Goal: Information Seeking & Learning: Check status

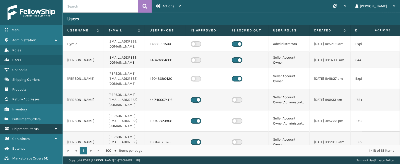
click at [18, 130] on span "Shipment Status" at bounding box center [25, 129] width 26 height 4
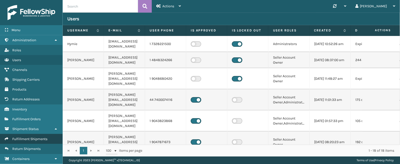
click at [21, 139] on span "Fulfillment Shipments" at bounding box center [29, 139] width 35 height 4
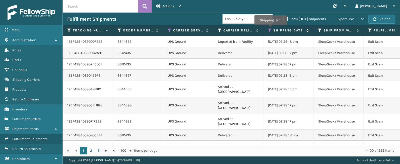
click at [271, 29] on icon at bounding box center [270, 30] width 4 height 5
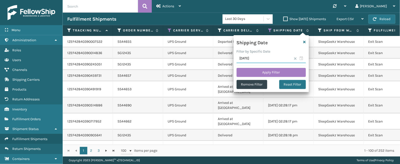
click at [302, 58] on input "[DATE]" at bounding box center [271, 58] width 69 height 9
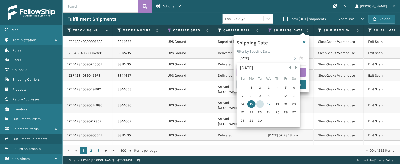
click at [259, 104] on div "16" at bounding box center [261, 104] width 8 height 8
type input "[DATE]"
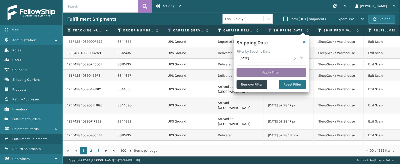
click at [273, 71] on button "Apply Filter" at bounding box center [271, 72] width 69 height 9
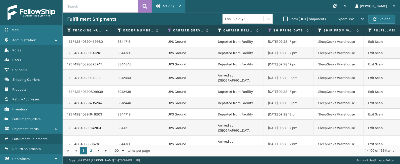
click at [168, 0] on div "Actions" at bounding box center [168, 6] width 25 height 13
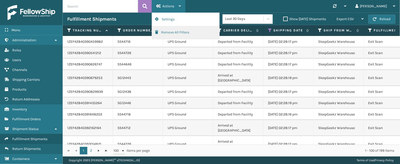
click at [173, 32] on button "Remove All Filters" at bounding box center [185, 32] width 67 height 13
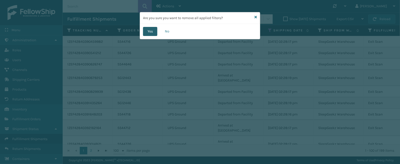
click at [150, 28] on button "Yes" at bounding box center [150, 31] width 14 height 9
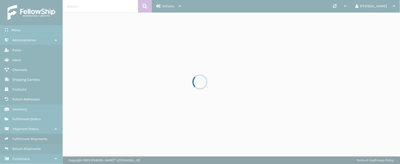
click at [150, 28] on div at bounding box center [200, 82] width 400 height 164
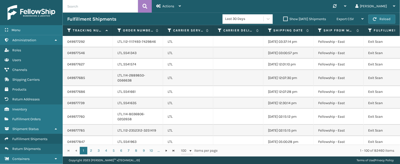
click at [214, 6] on div "Synchronise all channels [PERSON_NAME] Log Out" at bounding box center [293, 6] width 215 height 13
click at [169, 29] on icon at bounding box center [170, 30] width 4 height 5
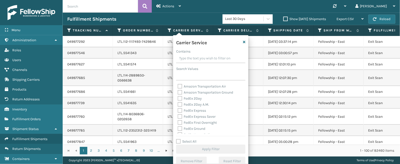
click at [188, 142] on label "Select All" at bounding box center [186, 141] width 20 height 4
click at [188, 139] on input "Select All" at bounding box center [213, 138] width 75 height 1
checkbox input "true"
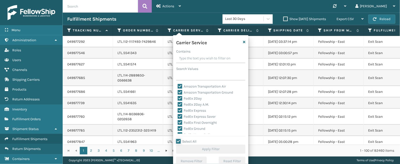
checkbox input "true"
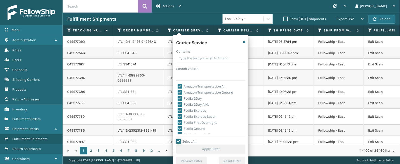
checkbox input "true"
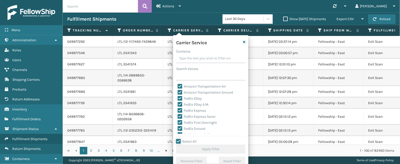
checkbox input "true"
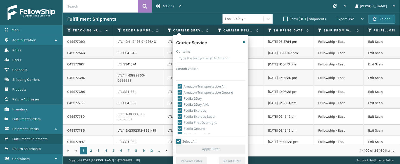
checkbox input "true"
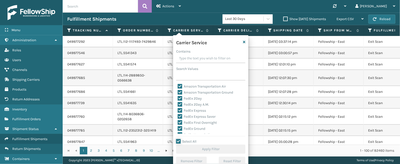
checkbox input "true"
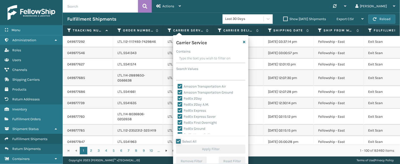
checkbox input "true"
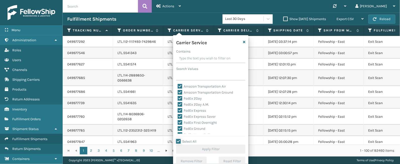
checkbox input "true"
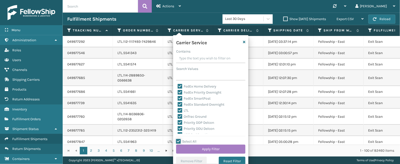
scroll to position [50, 0]
click at [179, 108] on label "LTL" at bounding box center [183, 109] width 11 height 4
click at [178, 108] on input "LTL" at bounding box center [178, 107] width 0 height 3
checkbox input "false"
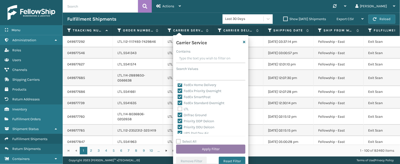
click at [199, 148] on button "Apply Filter" at bounding box center [210, 148] width 69 height 9
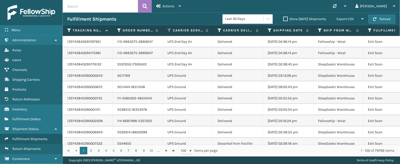
scroll to position [0, 0]
click at [268, 30] on icon at bounding box center [270, 30] width 4 height 5
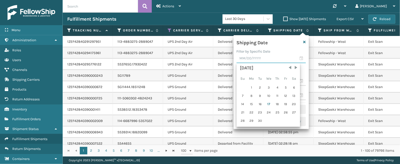
click at [302, 59] on input "text" at bounding box center [271, 58] width 69 height 9
click at [261, 105] on div "16" at bounding box center [261, 104] width 8 height 8
type input "[DATE]"
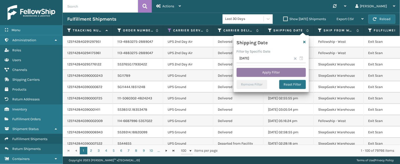
click at [274, 71] on button "Apply Filter" at bounding box center [271, 72] width 69 height 9
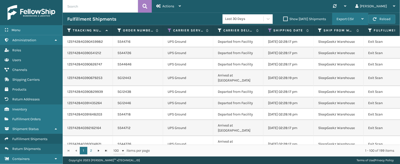
click at [347, 19] on span "Export CSV" at bounding box center [345, 19] width 17 height 4
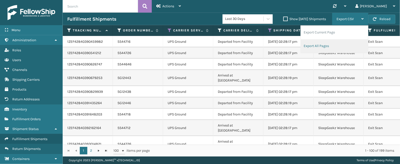
click at [329, 49] on li "Export All Pages" at bounding box center [334, 46] width 67 height 14
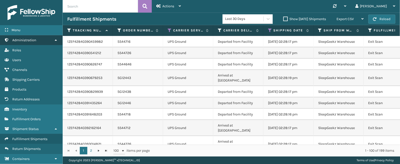
click at [57, 40] on icon at bounding box center [56, 40] width 4 height 4
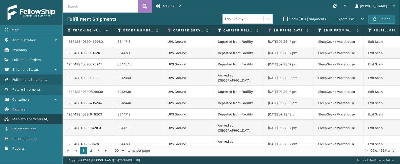
click at [28, 119] on span "Marketplace Orders" at bounding box center [27, 119] width 31 height 4
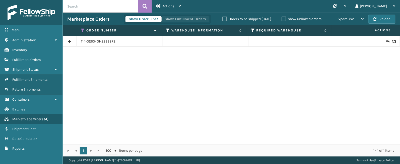
click at [183, 17] on button "Show Fulfillment Orders" at bounding box center [185, 19] width 48 height 6
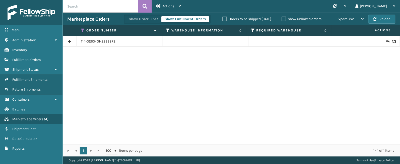
click at [83, 30] on icon at bounding box center [83, 30] width 4 height 5
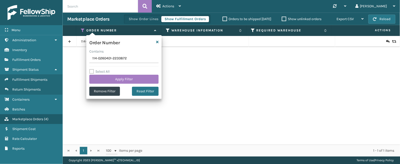
drag, startPoint x: 129, startPoint y: 60, endPoint x: 88, endPoint y: 60, distance: 40.7
click at [88, 60] on div "Order Number Contains 114-0260401-2233872 Select All Apply Filter Remove Filter…" at bounding box center [123, 67] width 75 height 64
type input "SS44694"
click at [105, 75] on button "Apply Filter" at bounding box center [123, 79] width 69 height 9
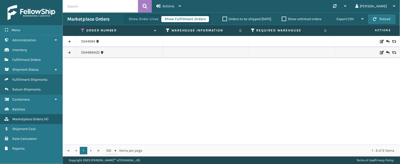
click at [71, 42] on link at bounding box center [70, 41] width 14 height 8
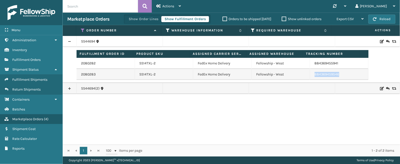
drag, startPoint x: 338, startPoint y: 74, endPoint x: 311, endPoint y: 74, distance: 27.1
click at [311, 74] on td "884369459546" at bounding box center [339, 74] width 59 height 11
copy link "884369459546"
click at [328, 15] on div "Show Order Lines Show Fulfillment Orders Orders to be shipped [DATE] Show unlin…" at bounding box center [246, 19] width 245 height 13
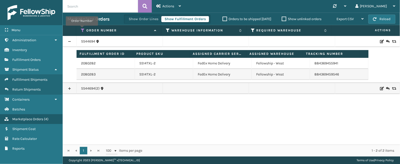
click at [82, 29] on icon at bounding box center [83, 30] width 4 height 5
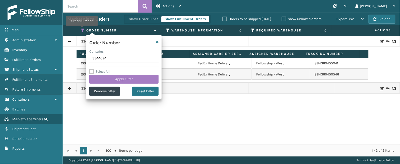
click at [82, 29] on icon at bounding box center [83, 30] width 4 height 5
drag, startPoint x: 108, startPoint y: 59, endPoint x: 84, endPoint y: 58, distance: 23.6
click at [84, 58] on section "Marketplace Orders Show Order Lines Show Fulfillment Orders Orders to be shippe…" at bounding box center [231, 85] width 337 height 144
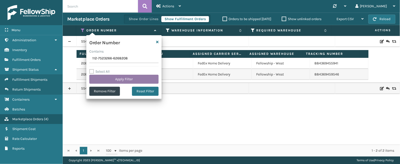
type input "112-7523266-6268208"
click at [116, 77] on button "Apply Filter" at bounding box center [123, 79] width 69 height 9
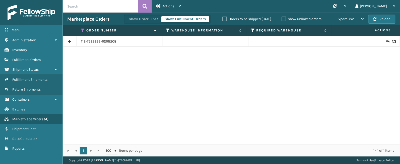
click at [71, 41] on link at bounding box center [70, 41] width 14 height 8
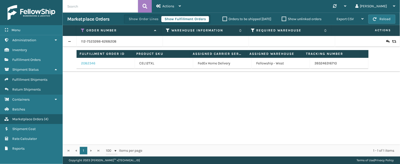
click at [93, 65] on link "2082346" at bounding box center [88, 63] width 14 height 5
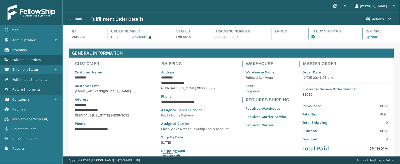
scroll to position [12, 337]
click at [80, 20] on button "Back" at bounding box center [78, 19] width 23 height 5
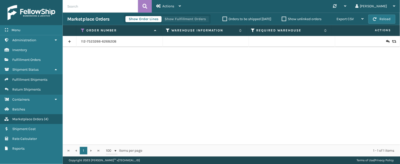
click at [182, 22] on button "Show Fulfillment Orders" at bounding box center [185, 19] width 48 height 6
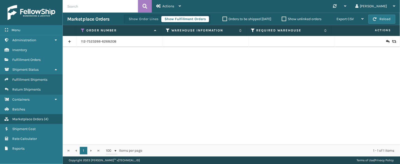
click at [70, 42] on link at bounding box center [70, 41] width 14 height 8
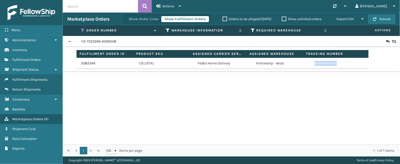
drag, startPoint x: 343, startPoint y: 62, endPoint x: 310, endPoint y: 63, distance: 32.9
click at [310, 63] on td "393246316710" at bounding box center [339, 63] width 59 height 11
copy link "393246316710"
click at [83, 29] on icon at bounding box center [83, 30] width 4 height 5
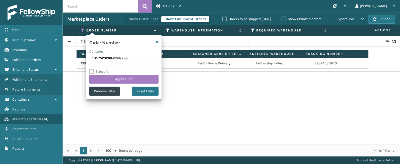
drag, startPoint x: 131, startPoint y: 59, endPoint x: 91, endPoint y: 59, distance: 40.2
click at [91, 59] on input "112-7523266-6268208" at bounding box center [123, 58] width 69 height 9
type input "112-0678167-2517053"
click at [113, 80] on button "Apply Filter" at bounding box center [123, 79] width 69 height 9
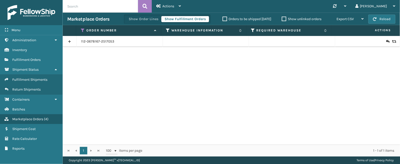
click at [67, 43] on link at bounding box center [70, 41] width 14 height 8
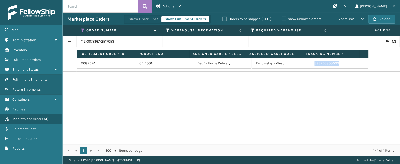
drag, startPoint x: 344, startPoint y: 63, endPoint x: 310, endPoint y: 67, distance: 33.8
click at [310, 67] on td "393256800500" at bounding box center [339, 63] width 59 height 11
copy link "393256800500"
click at [83, 29] on icon at bounding box center [83, 30] width 4 height 5
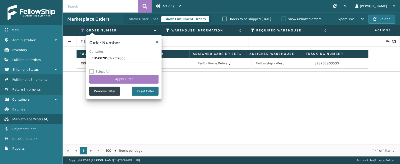
drag, startPoint x: 128, startPoint y: 61, endPoint x: 80, endPoint y: 57, distance: 47.8
click at [80, 57] on section "Marketplace Orders Show Order Lines Show Fulfillment Orders Orders to be shippe…" at bounding box center [231, 85] width 337 height 144
type input "112-5106958-8927428"
click at [120, 79] on button "Apply Filter" at bounding box center [123, 79] width 69 height 9
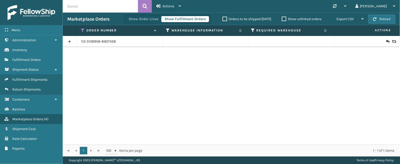
click at [65, 43] on link at bounding box center [70, 41] width 14 height 8
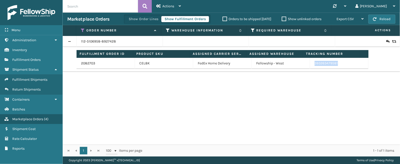
drag, startPoint x: 340, startPoint y: 65, endPoint x: 311, endPoint y: 64, distance: 29.2
click at [311, 64] on td "393263479581" at bounding box center [339, 63] width 59 height 11
copy link "393263479581"
click at [83, 29] on icon at bounding box center [83, 30] width 4 height 5
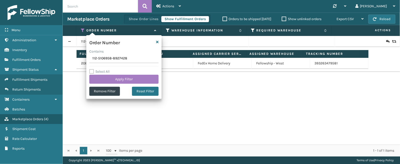
drag, startPoint x: 130, startPoint y: 61, endPoint x: 91, endPoint y: 60, distance: 38.9
click at [91, 60] on input "112-5106958-8927428" at bounding box center [123, 58] width 69 height 9
type input "112-2790146-0450631"
click at [120, 81] on button "Apply Filter" at bounding box center [123, 79] width 69 height 9
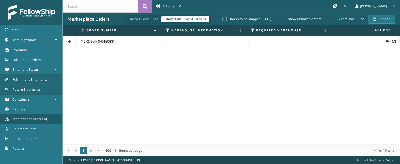
click at [72, 41] on link at bounding box center [70, 41] width 14 height 8
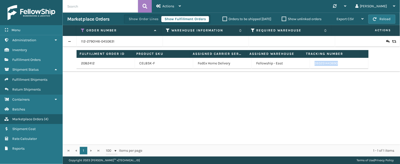
drag, startPoint x: 341, startPoint y: 62, endPoint x: 306, endPoint y: 67, distance: 34.4
click at [310, 67] on td "393251443690" at bounding box center [339, 63] width 59 height 11
copy link "393251443690"
click at [82, 30] on icon at bounding box center [83, 30] width 4 height 5
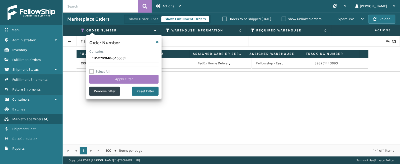
drag, startPoint x: 127, startPoint y: 58, endPoint x: 87, endPoint y: 58, distance: 39.9
click at [87, 58] on div "Order Number Contains 112-2790146-0450631 Select All Apply Filter Remove Filter…" at bounding box center [123, 67] width 75 height 64
type input "114-7197454-5356258"
click at [122, 77] on button "Apply Filter" at bounding box center [123, 79] width 69 height 9
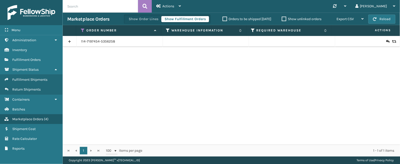
click at [71, 40] on link at bounding box center [70, 41] width 14 height 8
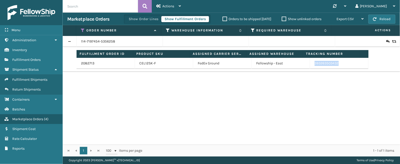
drag, startPoint x: 348, startPoint y: 61, endPoint x: 310, endPoint y: 65, distance: 38.4
click at [310, 65] on td "393263503432" at bounding box center [339, 63] width 59 height 11
copy link "393263503432"
click at [82, 29] on icon at bounding box center [83, 30] width 4 height 5
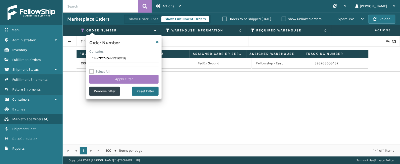
drag, startPoint x: 130, startPoint y: 56, endPoint x: 84, endPoint y: 57, distance: 46.0
click at [84, 57] on section "Marketplace Orders Show Order Lines Show Fulfillment Orders Orders to be shippe…" at bounding box center [231, 85] width 337 height 144
type input "SS44751"
click at [114, 76] on button "Apply Filter" at bounding box center [123, 79] width 69 height 9
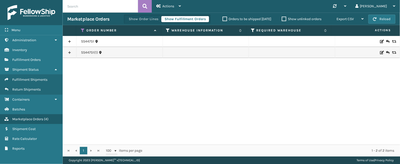
click at [69, 38] on link at bounding box center [70, 41] width 14 height 8
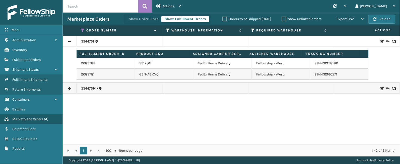
click at [71, 90] on link at bounding box center [70, 88] width 14 height 8
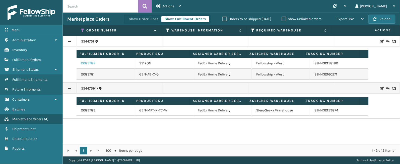
click at [83, 63] on link "2083782" at bounding box center [88, 63] width 14 height 5
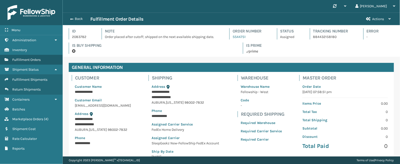
scroll to position [12, 337]
click at [75, 21] on div "Back Fulfillment Order Details" at bounding box center [214, 19] width 295 height 6
click at [79, 17] on button "Back" at bounding box center [78, 19] width 23 height 5
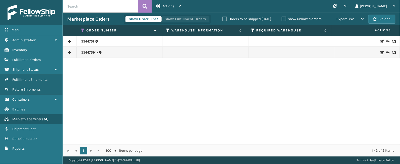
click at [190, 18] on button "Show Fulfillment Orders" at bounding box center [185, 19] width 48 height 6
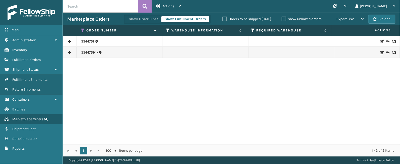
click at [71, 39] on link at bounding box center [70, 41] width 14 height 8
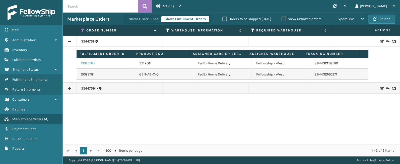
click at [87, 64] on link "2083782" at bounding box center [88, 63] width 14 height 5
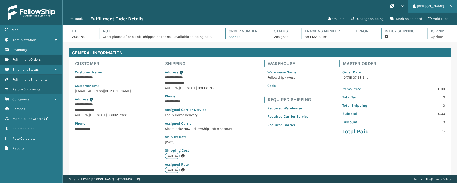
scroll to position [25099, 24716]
click at [340, 19] on button "On Hold" at bounding box center [336, 19] width 23 height 10
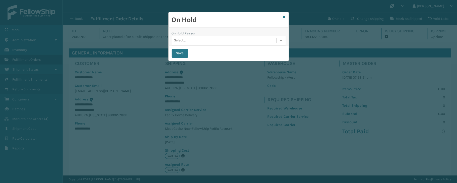
click at [278, 41] on div at bounding box center [281, 40] width 9 height 9
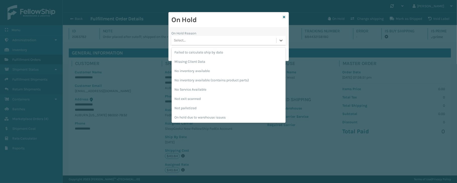
scroll to position [140, 0]
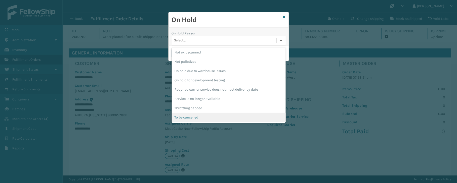
click at [215, 116] on div "To be cancelled" at bounding box center [229, 117] width 114 height 9
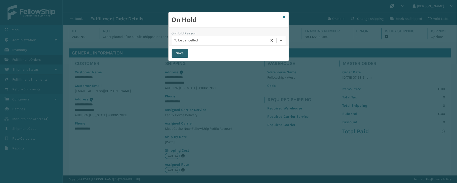
click at [184, 50] on button "Save" at bounding box center [180, 53] width 17 height 9
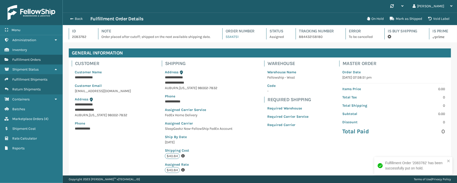
scroll to position [12, 394]
click at [78, 18] on button "Back" at bounding box center [78, 19] width 23 height 5
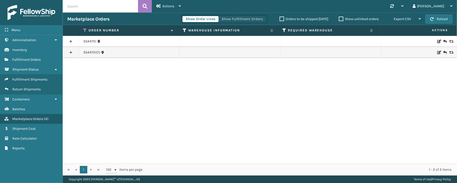
click at [227, 20] on button "Show Fulfillment Orders" at bounding box center [242, 19] width 48 height 6
click at [72, 41] on link at bounding box center [71, 41] width 16 height 8
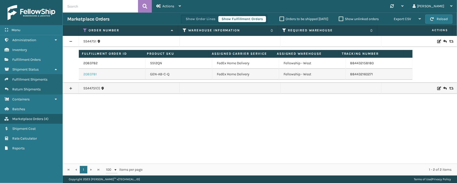
click at [92, 73] on link "2083781" at bounding box center [90, 74] width 14 height 5
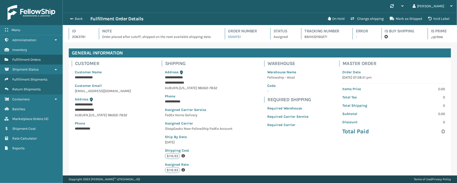
scroll to position [12, 394]
click at [335, 20] on button "On Hold" at bounding box center [336, 19] width 23 height 10
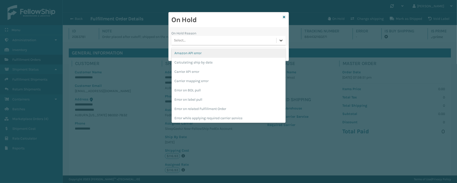
click at [282, 40] on icon at bounding box center [281, 40] width 5 height 5
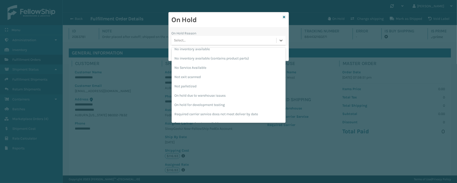
scroll to position [140, 0]
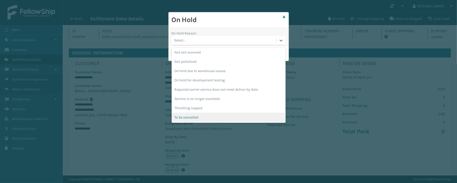
click at [205, 119] on div "To be cancelled" at bounding box center [229, 117] width 114 height 9
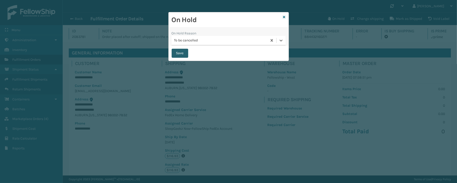
click at [180, 54] on button "Save" at bounding box center [180, 53] width 17 height 9
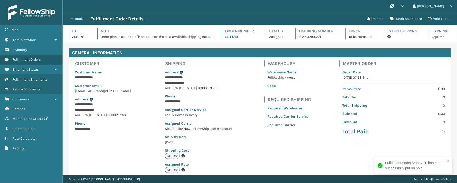
scroll to position [12, 394]
click at [75, 20] on button "Back" at bounding box center [78, 19] width 23 height 5
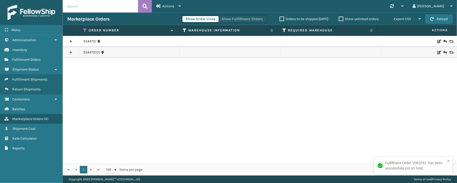
click at [231, 18] on button "Show Fulfillment Orders" at bounding box center [242, 19] width 48 height 6
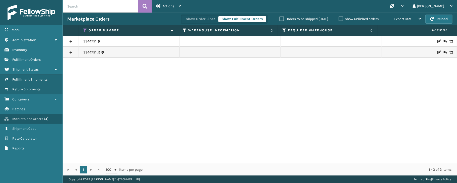
click at [68, 52] on link at bounding box center [71, 52] width 16 height 8
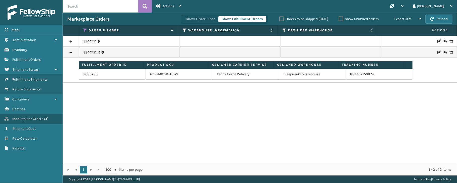
click at [71, 41] on link at bounding box center [71, 41] width 16 height 8
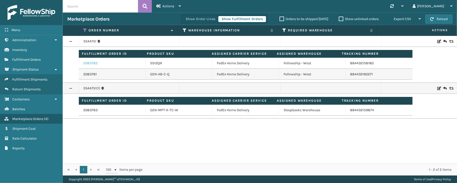
click at [96, 64] on link "2083782" at bounding box center [90, 63] width 14 height 5
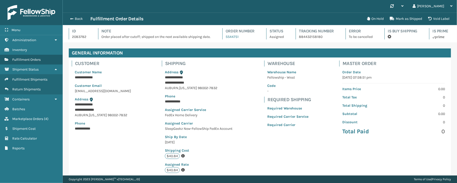
scroll to position [12, 394]
click at [400, 20] on button "Void Label" at bounding box center [438, 19] width 27 height 10
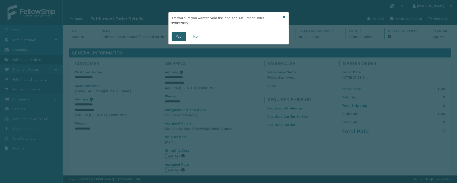
click at [178, 36] on button "Yes" at bounding box center [179, 36] width 14 height 9
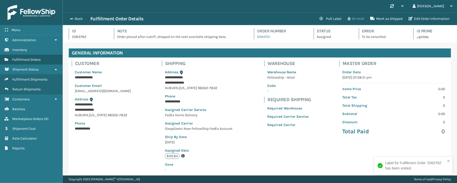
click at [361, 16] on button "On Hold" at bounding box center [356, 19] width 23 height 10
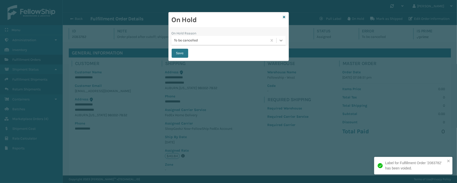
click at [283, 42] on icon at bounding box center [281, 40] width 5 height 5
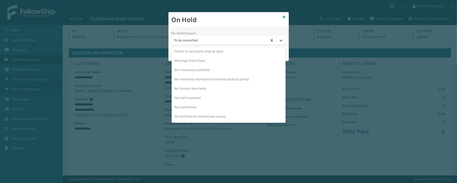
scroll to position [140, 0]
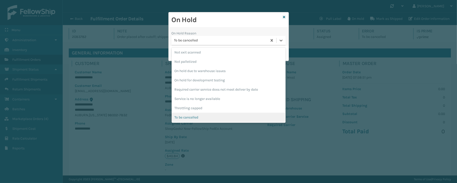
click at [193, 118] on div "To be cancelled" at bounding box center [229, 117] width 114 height 9
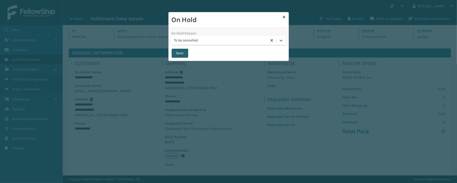
click at [180, 53] on button "Save" at bounding box center [180, 53] width 17 height 9
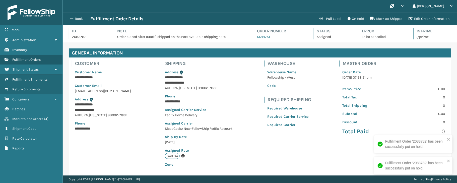
scroll to position [12, 394]
click at [80, 17] on button "Back" at bounding box center [78, 19] width 23 height 5
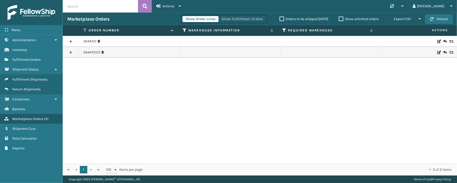
click at [247, 20] on button "Show Fulfillment Orders" at bounding box center [242, 19] width 48 height 6
click at [71, 39] on link at bounding box center [71, 41] width 16 height 8
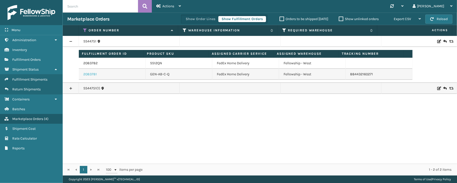
click at [88, 75] on link "2083781" at bounding box center [90, 74] width 14 height 5
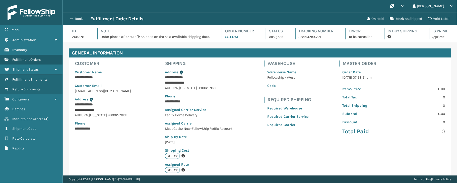
scroll to position [12, 394]
click at [400, 17] on icon at bounding box center [430, 19] width 4 height 4
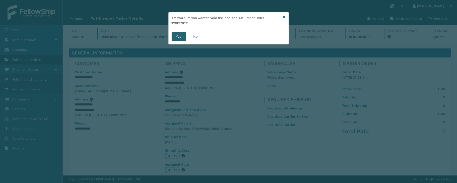
click at [181, 36] on button "Yes" at bounding box center [179, 36] width 14 height 9
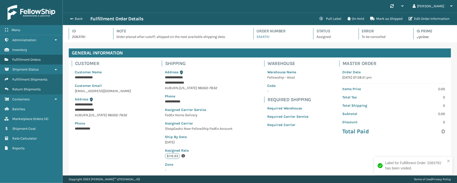
click at [75, 16] on div "Back Fulfillment Order Details" at bounding box center [191, 19] width 249 height 6
click at [78, 18] on button "Back" at bounding box center [78, 19] width 23 height 5
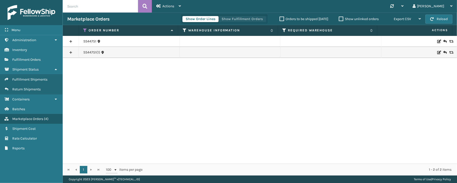
click at [235, 19] on button "Show Fulfillment Orders" at bounding box center [242, 19] width 48 height 6
click at [72, 40] on link at bounding box center [71, 41] width 16 height 8
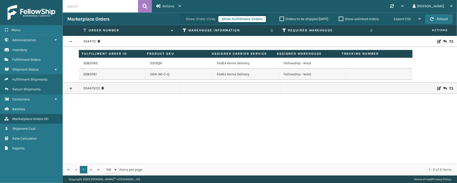
click at [70, 91] on link at bounding box center [71, 88] width 16 height 8
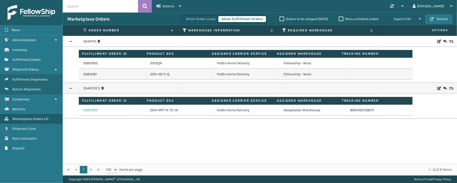
click at [94, 111] on link "2083783" at bounding box center [90, 110] width 14 height 5
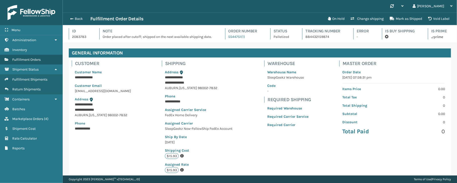
scroll to position [12, 394]
click at [79, 18] on button "Back" at bounding box center [78, 19] width 23 height 5
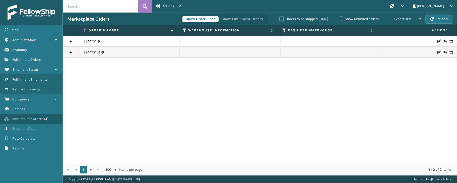
click at [231, 16] on div "Show Order Lines Show Fulfillment Orders" at bounding box center [224, 19] width 87 height 9
click at [233, 21] on button "Show Fulfillment Orders" at bounding box center [242, 19] width 48 height 6
click at [70, 52] on link at bounding box center [71, 52] width 16 height 8
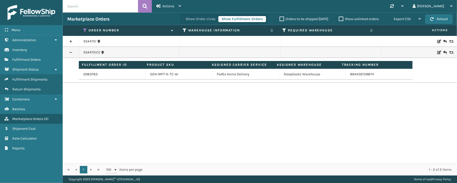
click at [69, 40] on link at bounding box center [71, 41] width 16 height 8
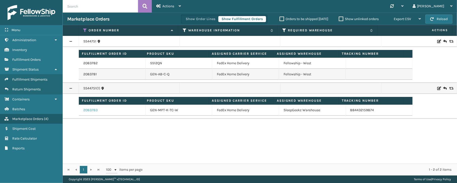
click at [93, 110] on link "2083783" at bounding box center [90, 110] width 14 height 5
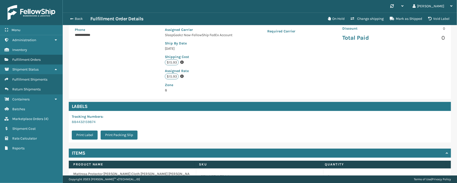
scroll to position [119, 0]
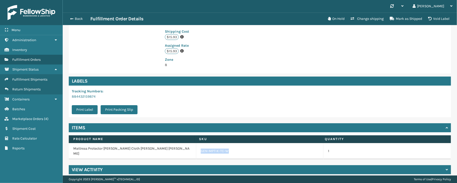
drag, startPoint x: 231, startPoint y: 148, endPoint x: 197, endPoint y: 153, distance: 34.7
click at [197, 153] on td "GEN-MPT-K-TC-W" at bounding box center [260, 151] width 128 height 16
copy link "GEN-MPT-K-TC-W"
click at [36, 163] on div "Menu Administration Inventory Fulfillment Orders Shipment Status Fulfillment Sh…" at bounding box center [31, 91] width 63 height 183
click at [84, 14] on div "Back Fulfillment Order Details On Hold Change shipping Mark as Shipped Void Lab…" at bounding box center [260, 19] width 394 height 13
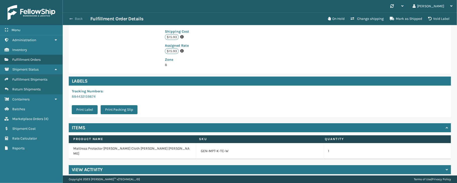
click at [76, 20] on button "Back" at bounding box center [78, 19] width 23 height 5
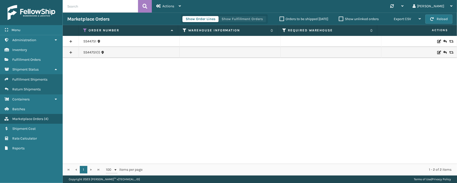
click at [240, 19] on button "Show Fulfillment Orders" at bounding box center [242, 19] width 48 height 6
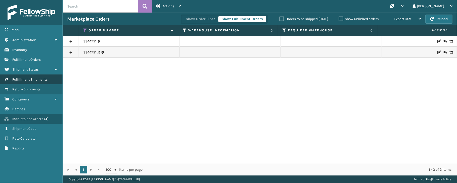
click at [28, 78] on span "Fulfillment Shipments" at bounding box center [29, 79] width 35 height 4
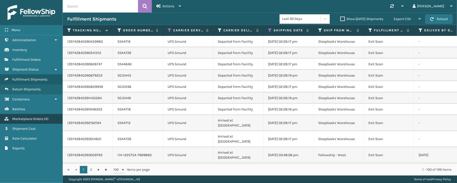
click at [36, 119] on span "Marketplace Orders" at bounding box center [27, 119] width 31 height 4
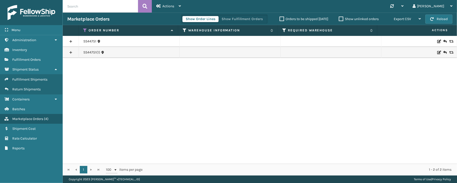
click at [68, 53] on link at bounding box center [71, 52] width 16 height 8
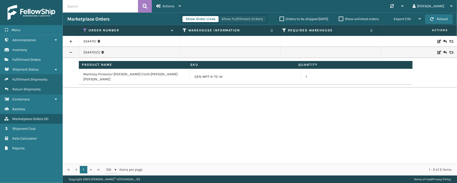
click at [232, 16] on button "Show Fulfillment Orders" at bounding box center [242, 19] width 48 height 6
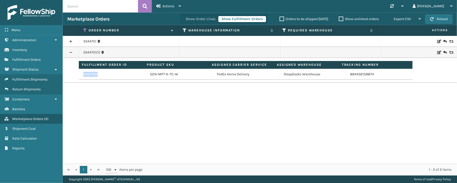
drag, startPoint x: 117, startPoint y: 71, endPoint x: 83, endPoint y: 76, distance: 33.5
click at [83, 76] on td "2083783" at bounding box center [112, 74] width 67 height 11
copy link "2083783"
click at [72, 115] on div "SS44751 SS44751(1) Fulfillment Order ID Product SKU Assigned Carrier Service As…" at bounding box center [260, 100] width 394 height 128
drag, startPoint x: 371, startPoint y: 72, endPoint x: 347, endPoint y: 76, distance: 24.5
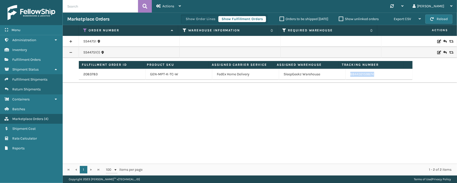
click at [347, 76] on td "884432159874" at bounding box center [379, 74] width 67 height 11
copy link "884432159874"
click at [24, 82] on span "Fulfillment Shipments" at bounding box center [29, 79] width 35 height 4
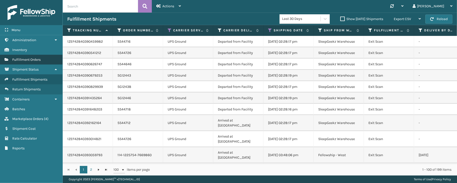
click at [30, 60] on span "Fulfillment Orders" at bounding box center [26, 60] width 28 height 4
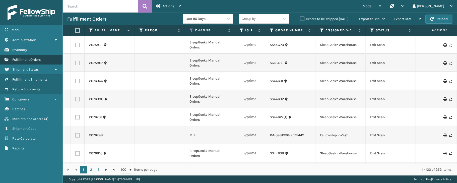
click at [26, 59] on span "Fulfillment Orders" at bounding box center [26, 60] width 28 height 4
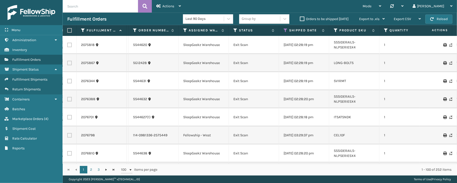
scroll to position [0, 147]
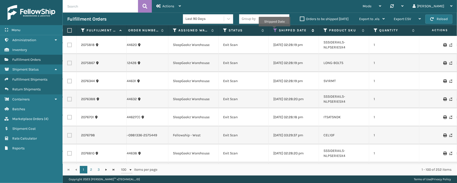
click at [274, 30] on icon at bounding box center [275, 30] width 4 height 5
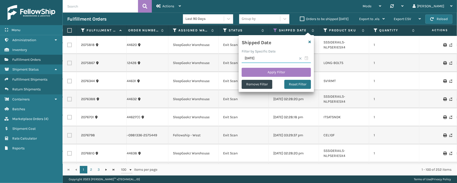
click at [305, 59] on input "[DATE]" at bounding box center [276, 58] width 69 height 9
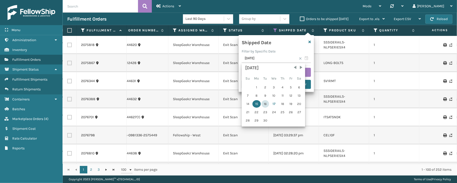
click at [265, 102] on div "16" at bounding box center [266, 104] width 8 height 8
type input "[DATE]"
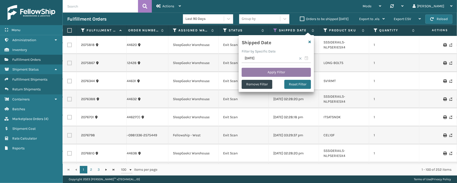
click at [282, 71] on button "Apply Filter" at bounding box center [276, 72] width 69 height 9
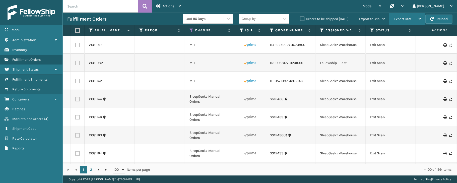
click at [400, 20] on span "Export CSV" at bounding box center [402, 19] width 17 height 4
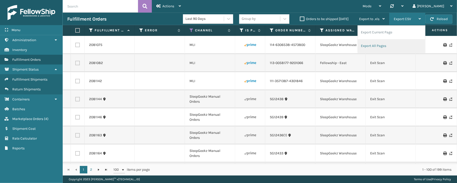
click at [396, 45] on li "Export All Pages" at bounding box center [391, 46] width 67 height 14
